Goal: Information Seeking & Learning: Find specific page/section

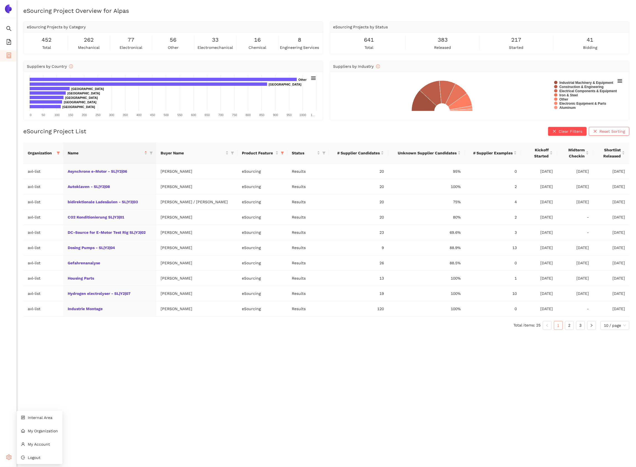
click at [9, 458] on icon at bounding box center [10, 458] width 3 height 0
click at [36, 420] on li "Internal Area" at bounding box center [40, 417] width 46 height 11
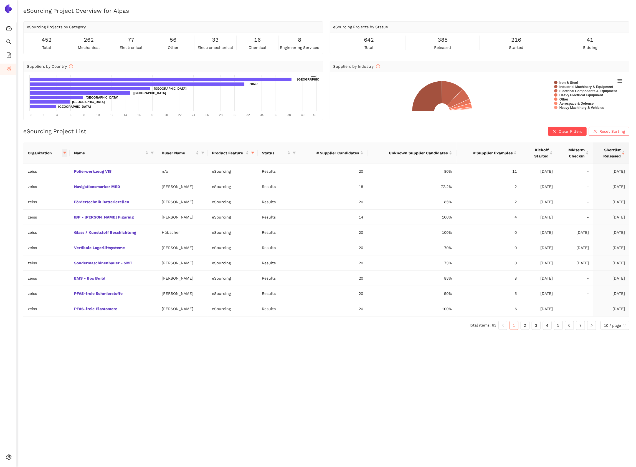
click at [66, 151] on span at bounding box center [65, 153] width 6 height 8
click at [19, 250] on span "Reset" at bounding box center [21, 251] width 11 height 6
checkbox input "false"
click at [26, 242] on span "avl-list" at bounding box center [27, 239] width 15 height 4
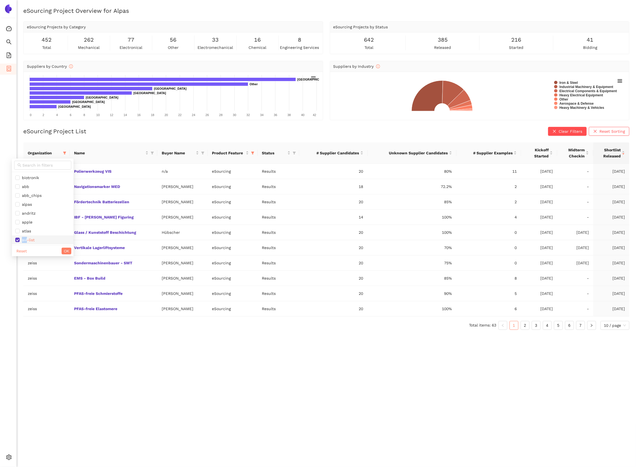
checkbox input "false"
click at [32, 166] on input "text" at bounding box center [45, 165] width 46 height 6
type input "sie"
click at [32, 180] on span "siemens_energy" at bounding box center [36, 177] width 32 height 4
checkbox input "true"
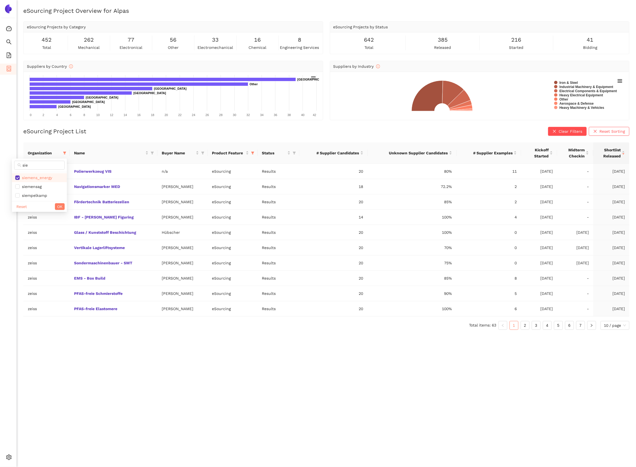
click at [59, 212] on div "Reset OK" at bounding box center [39, 206] width 55 height 11
click at [59, 209] on span "OK" at bounding box center [59, 206] width 5 height 6
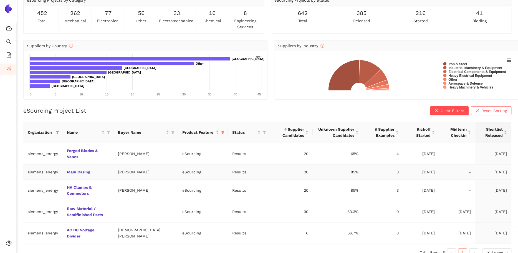
scroll to position [28, 0]
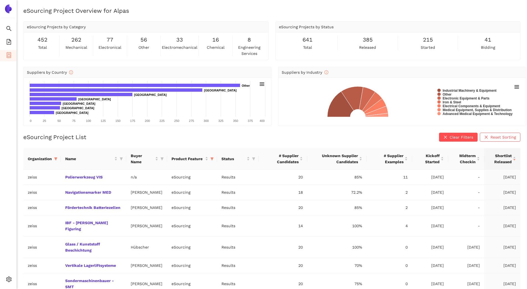
scroll to position [13, 0]
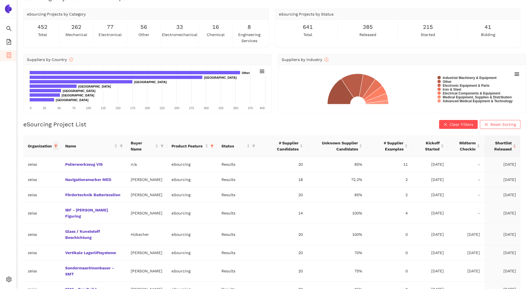
click at [55, 148] on span at bounding box center [56, 146] width 6 height 8
click at [47, 155] on input "text" at bounding box center [37, 158] width 46 height 6
click at [9, 245] on span "Reset" at bounding box center [13, 243] width 11 height 6
checkbox input "false"
click at [37, 159] on input "text" at bounding box center [37, 158] width 46 height 6
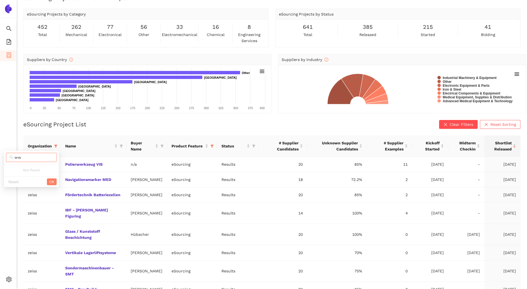
type input "w"
type input "sie"
click at [35, 168] on span "siemens_energy" at bounding box center [28, 170] width 32 height 4
checkbox input "true"
click at [54, 196] on span "OK" at bounding box center [51, 199] width 5 height 6
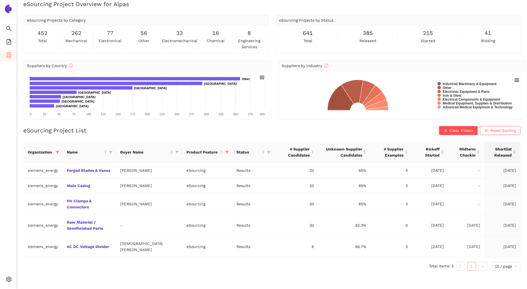
scroll to position [7, 0]
click at [0, 0] on link "Forged Blades & Vanes" at bounding box center [0, 0] width 0 height 0
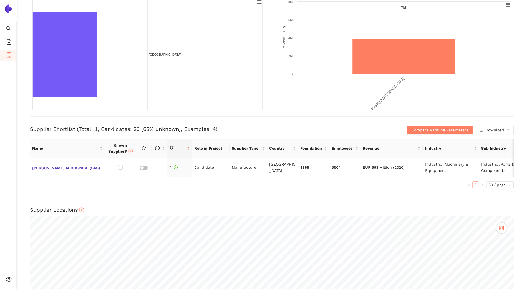
scroll to position [118, 0]
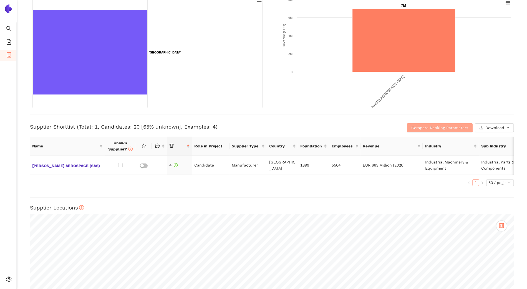
click at [421, 128] on span "Compare Ranking Parameters" at bounding box center [439, 128] width 57 height 6
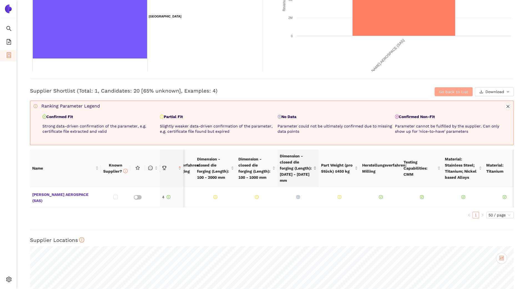
scroll to position [0, 123]
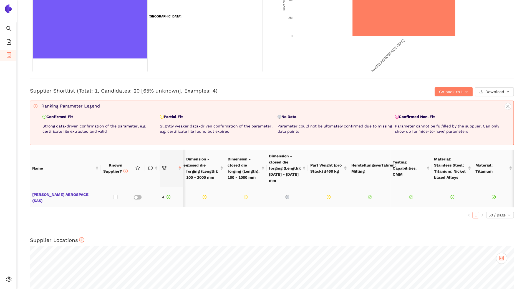
click at [287, 195] on icon "question-circle" at bounding box center [287, 197] width 4 height 4
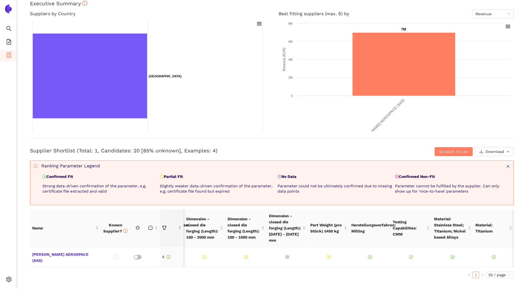
scroll to position [0, 0]
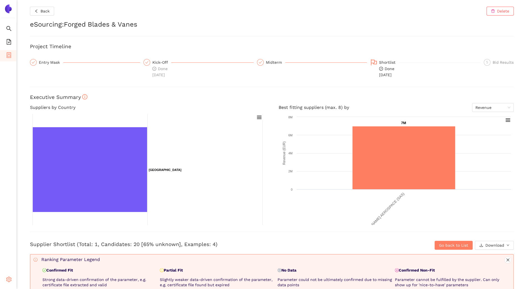
click at [9, 283] on span "setting" at bounding box center [9, 280] width 6 height 11
click at [46, 239] on span "Internal Area" at bounding box center [40, 239] width 25 height 4
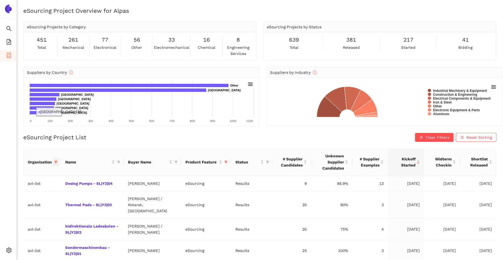
click at [57, 161] on icon "filter" at bounding box center [55, 161] width 3 height 3
click at [27, 243] on li "avl-list" at bounding box center [35, 247] width 62 height 9
checkbox input "false"
click at [38, 169] on span at bounding box center [34, 173] width 57 height 9
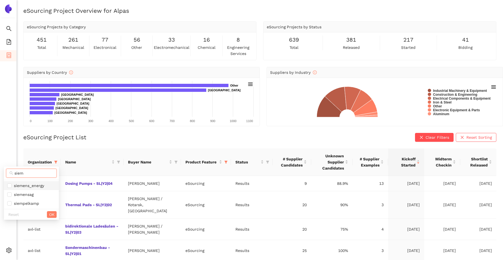
type input "siem"
click at [43, 186] on span "siemens_energy" at bounding box center [28, 185] width 32 height 4
checkbox input "true"
click at [55, 216] on button "OK" at bounding box center [52, 214] width 10 height 7
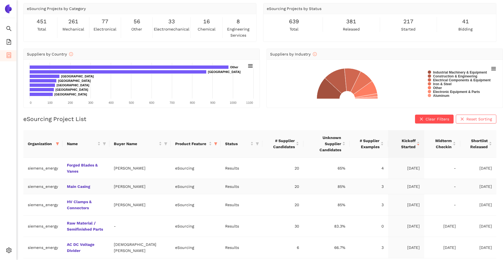
scroll to position [21, 0]
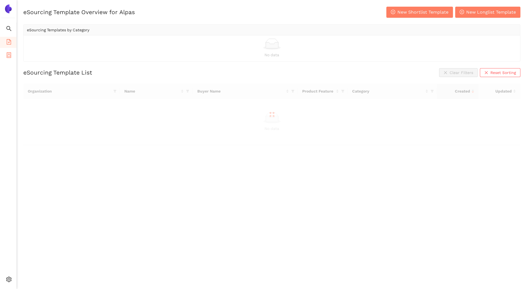
click at [10, 57] on icon "container" at bounding box center [9, 55] width 6 height 6
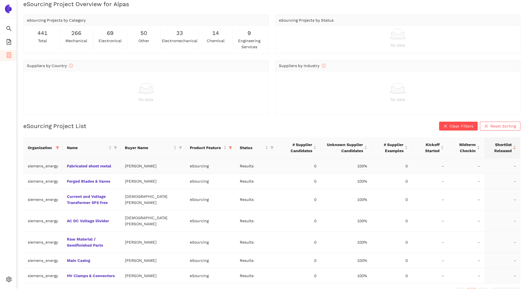
scroll to position [7, 0]
click at [55, 146] on span at bounding box center [58, 148] width 6 height 8
click at [16, 245] on span "Reset" at bounding box center [15, 245] width 11 height 6
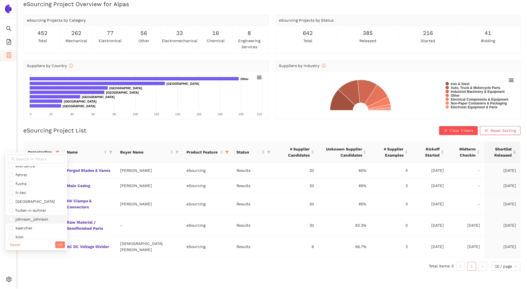
scroll to position [201, 0]
click at [24, 160] on input "text" at bounding box center [39, 159] width 46 height 6
type input "de"
click at [28, 195] on span "deutz" at bounding box center [33, 194] width 48 height 6
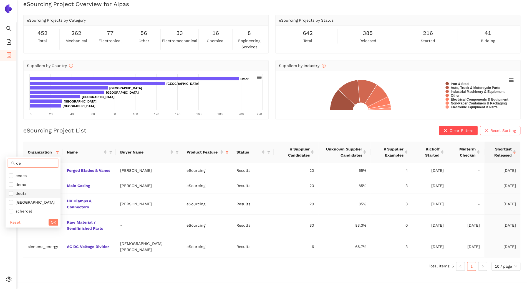
checkbox input "true"
click at [53, 223] on span "OK" at bounding box center [53, 222] width 5 height 6
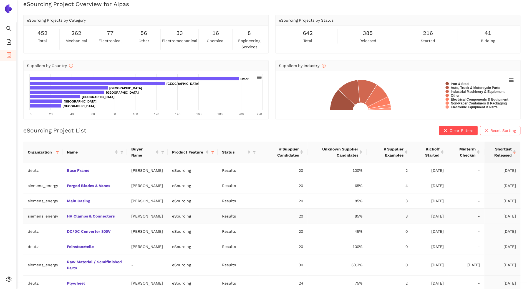
scroll to position [80, 0]
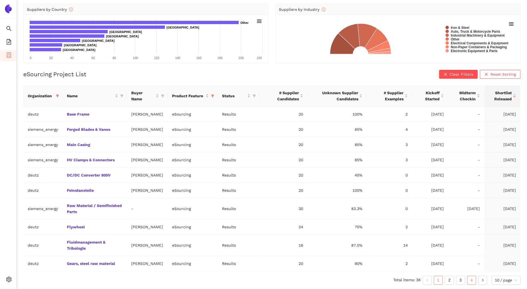
click at [470, 281] on link "4" at bounding box center [471, 280] width 8 height 8
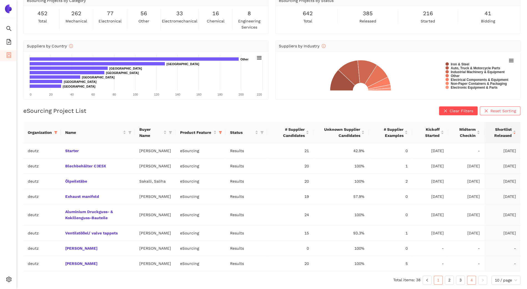
click at [434, 280] on link "1" at bounding box center [438, 280] width 8 height 8
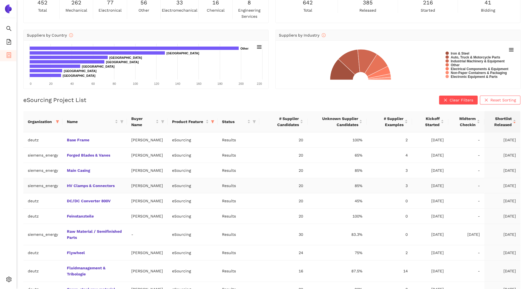
scroll to position [0, 0]
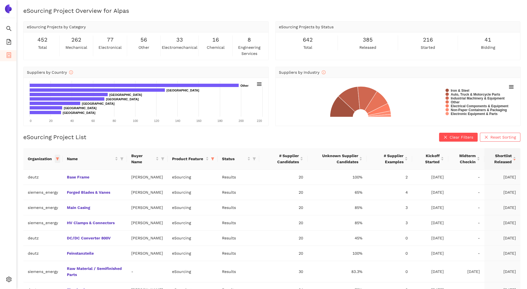
click at [58, 159] on icon "filter" at bounding box center [57, 159] width 3 height 3
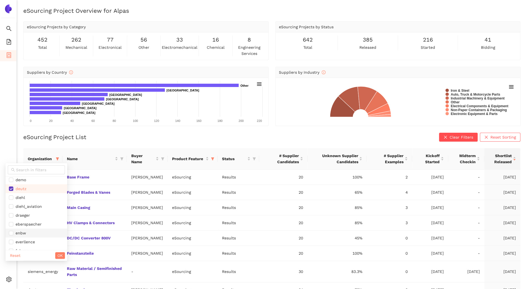
scroll to position [169, 0]
click at [26, 183] on span "deutz" at bounding box center [36, 183] width 55 height 6
checkbox input "false"
click at [56, 256] on button "OK" at bounding box center [60, 255] width 10 height 7
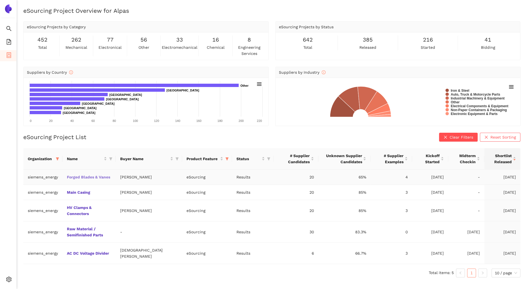
click at [0, 0] on link "Forged Blades & Vanes" at bounding box center [0, 0] width 0 height 0
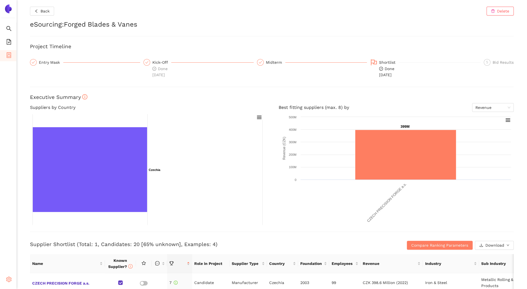
click at [6, 280] on div "Settings" at bounding box center [8, 280] width 17 height 11
click at [41, 239] on span "Internal Area" at bounding box center [40, 239] width 25 height 4
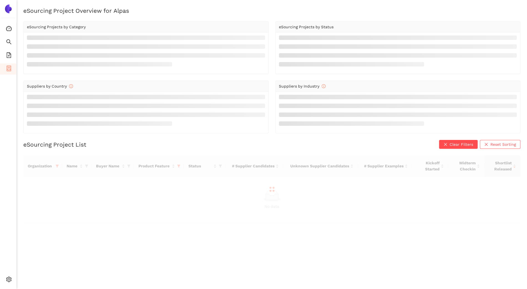
scroll to position [7, 0]
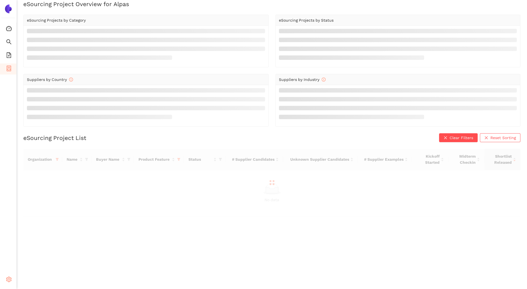
click at [7, 275] on span "setting" at bounding box center [9, 280] width 6 height 11
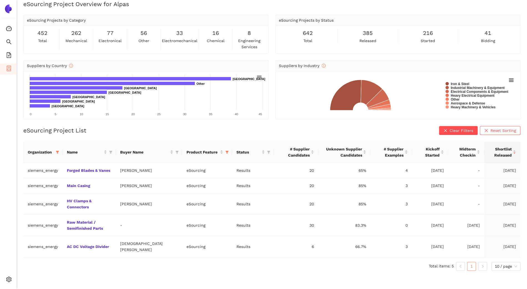
click at [6, 256] on ul "Consolidation Search eSourcing Templates eSourcing Projects Settings" at bounding box center [8, 155] width 17 height 267
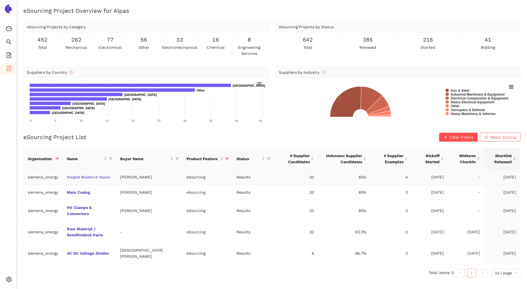
click at [0, 0] on link "Forged Blades & Vanes" at bounding box center [0, 0] width 0 height 0
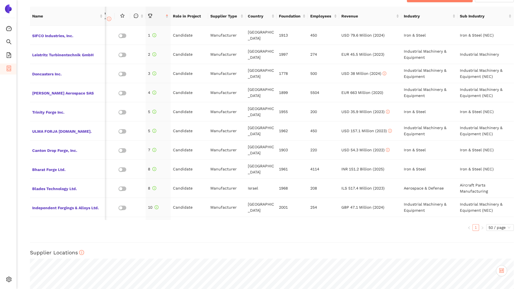
scroll to position [337, 0]
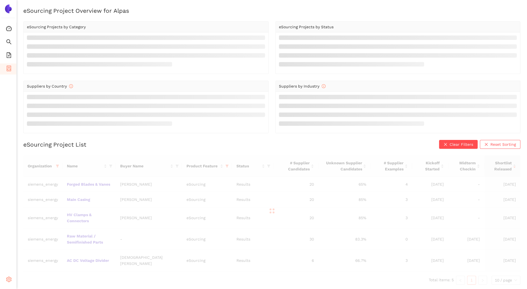
click at [10, 278] on icon "setting" at bounding box center [8, 280] width 5 height 6
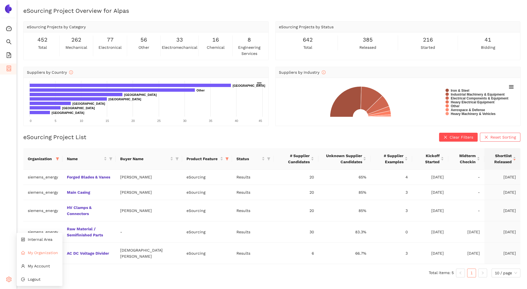
click at [41, 257] on li "My Organization" at bounding box center [40, 252] width 46 height 11
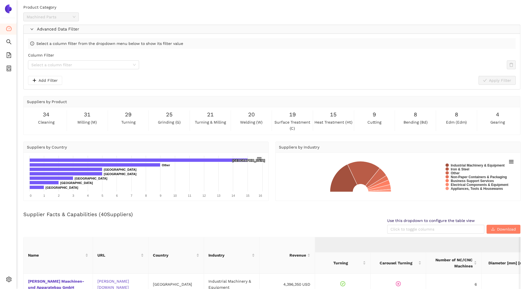
scroll to position [25, 0]
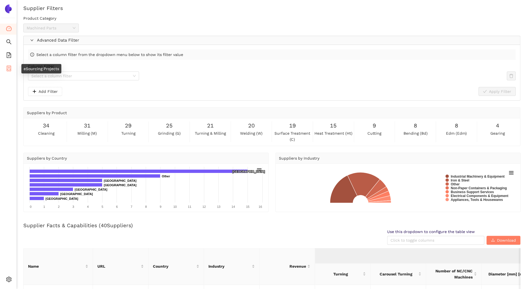
click at [5, 67] on li "eSourcing Projects" at bounding box center [8, 69] width 16 height 11
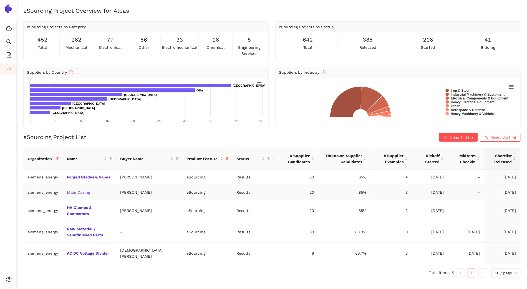
click at [0, 0] on link "Main Casing" at bounding box center [0, 0] width 0 height 0
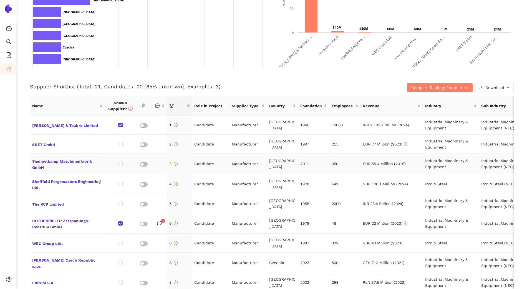
scroll to position [208, 0]
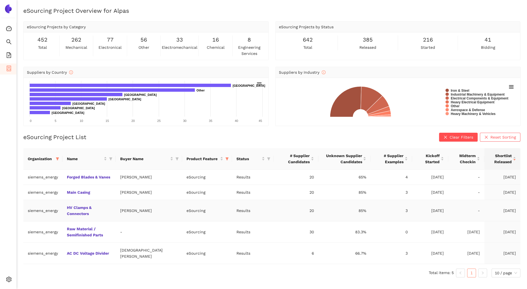
drag, startPoint x: 147, startPoint y: 220, endPoint x: 128, endPoint y: 214, distance: 19.5
click at [128, 214] on td "[PERSON_NAME]" at bounding box center [149, 210] width 66 height 21
copy td "[PERSON_NAME]"
click at [6, 280] on icon "setting" at bounding box center [9, 280] width 6 height 6
click at [45, 254] on span "My Organization" at bounding box center [43, 253] width 30 height 4
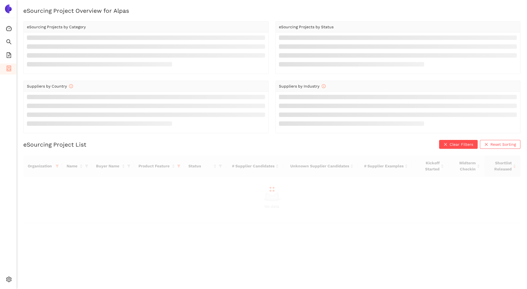
scroll to position [7, 0]
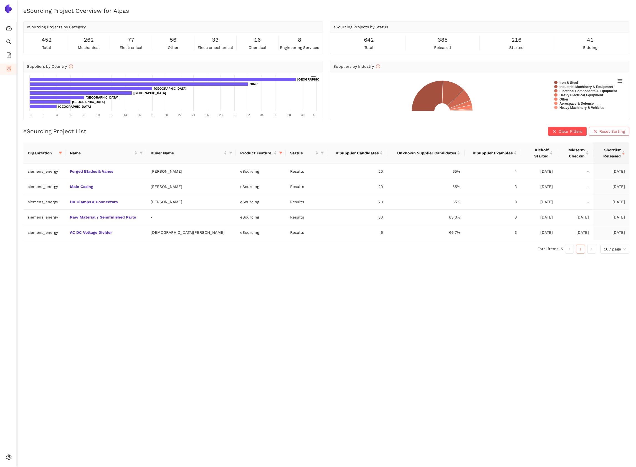
scroll to position [7, 0]
